Goal: Task Accomplishment & Management: Manage account settings

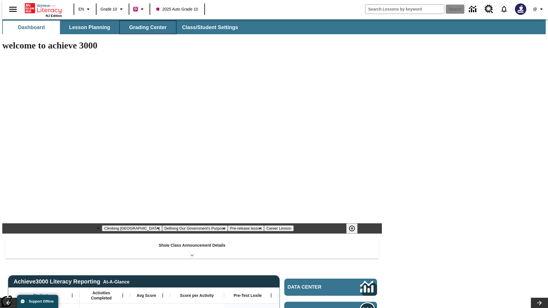
click at [146, 27] on button "Grading Center" at bounding box center [147, 28] width 57 height 14
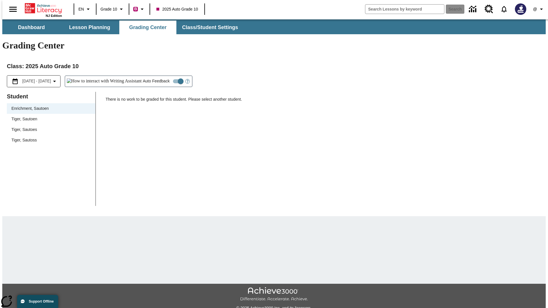
click at [49, 116] on span "Tiger, Sautoen" at bounding box center [50, 119] width 79 height 6
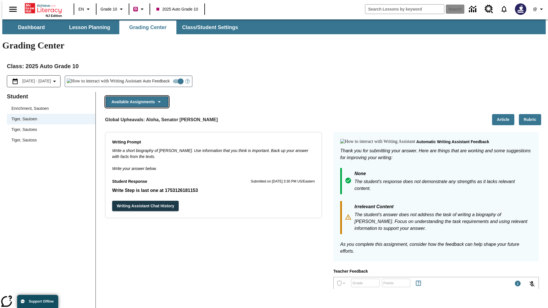
click at [135, 96] on button "Available Assignments" at bounding box center [137, 101] width 63 height 11
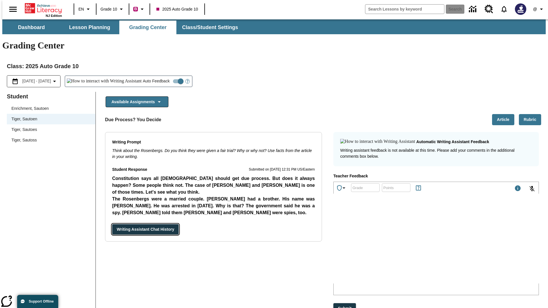
click at [112, 224] on button "Writing Assistant Chat History" at bounding box center [145, 229] width 67 height 11
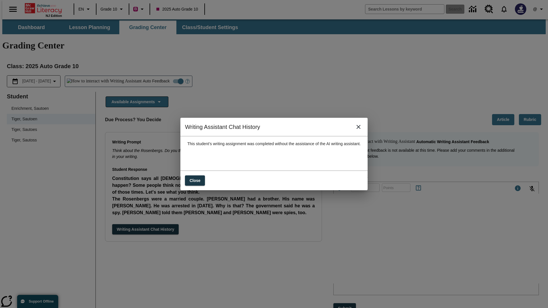
click at [361, 129] on icon "close" at bounding box center [359, 127] width 4 height 4
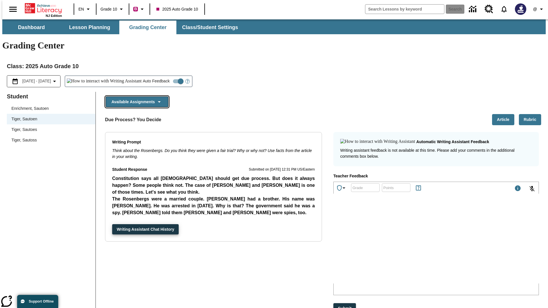
click at [135, 96] on button "Available Assignments" at bounding box center [137, 101] width 63 height 11
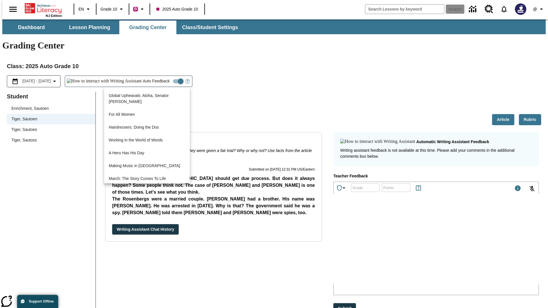
scroll to position [410, 0]
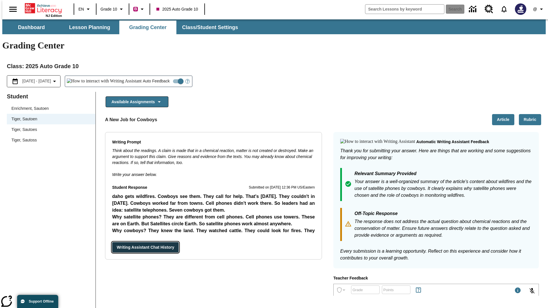
click at [112, 242] on button "Writing Assistant Chat History" at bounding box center [145, 247] width 67 height 11
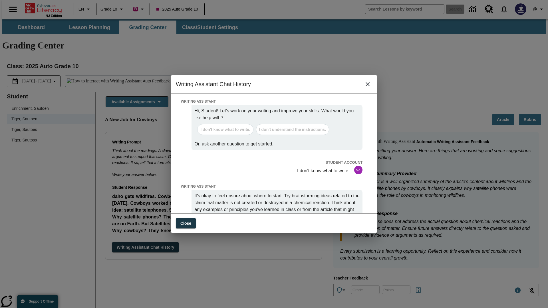
scroll to position [0, 0]
